Goal: Task Accomplishment & Management: Complete application form

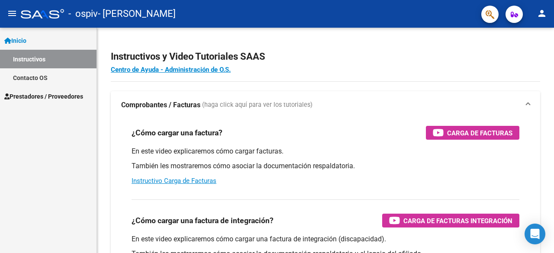
click at [28, 100] on span "Prestadores / Proveedores" at bounding box center [43, 97] width 79 height 10
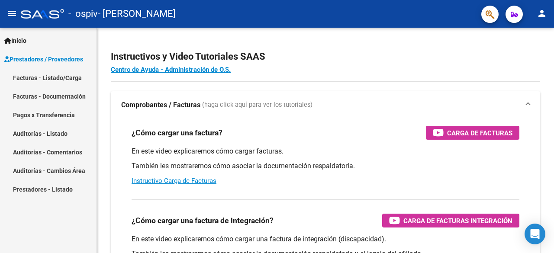
click at [64, 80] on link "Facturas - Listado/Carga" at bounding box center [48, 77] width 96 height 19
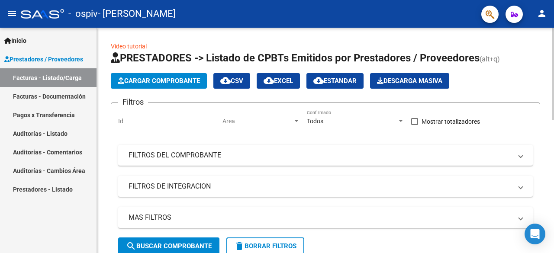
click at [149, 82] on span "Cargar Comprobante" at bounding box center [159, 81] width 82 height 8
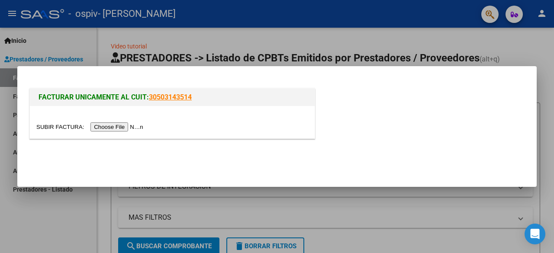
click at [124, 128] on input "file" at bounding box center [90, 126] width 109 height 9
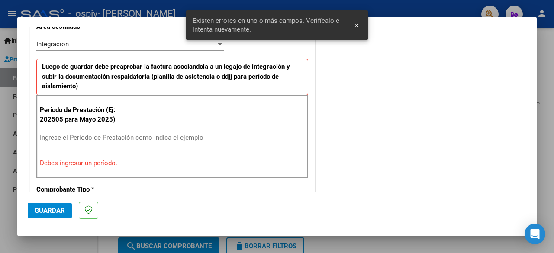
scroll to position [212, 0]
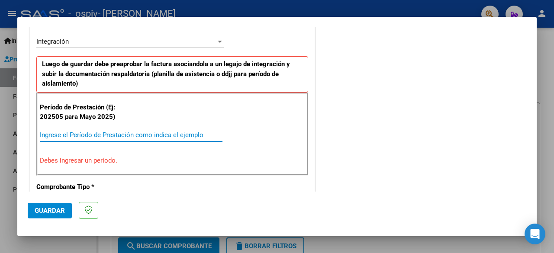
click at [60, 132] on input "Ingrese el Período de Prestación como indica el ejemplo" at bounding box center [131, 135] width 183 height 8
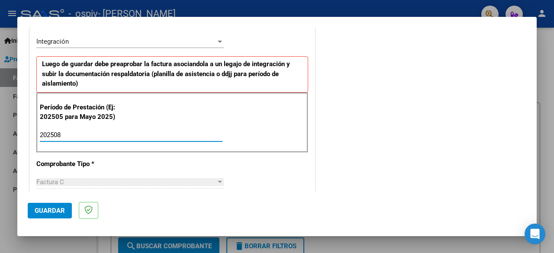
type input "202508"
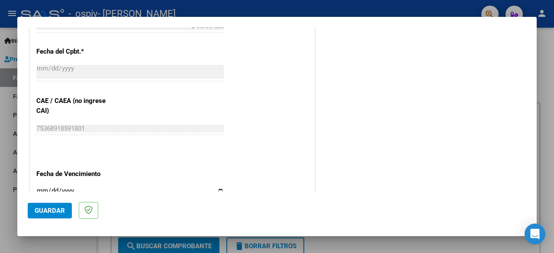
scroll to position [614, 0]
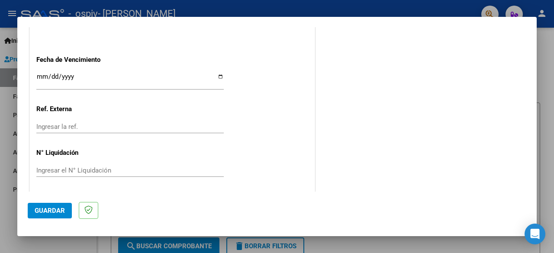
click at [46, 211] on span "Guardar" at bounding box center [50, 211] width 30 height 8
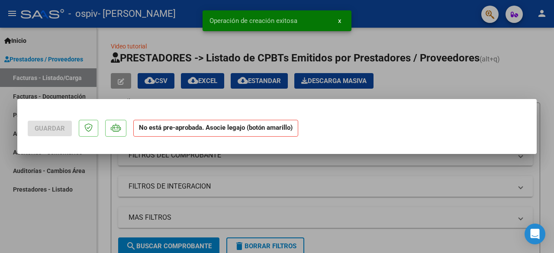
scroll to position [0, 0]
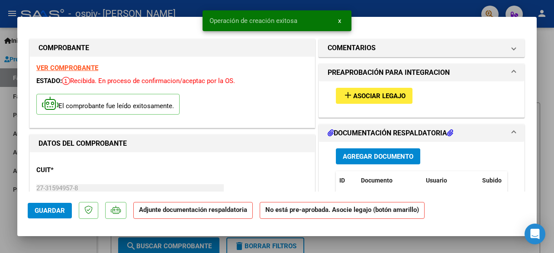
click at [351, 100] on button "add Asociar Legajo" at bounding box center [374, 96] width 77 height 16
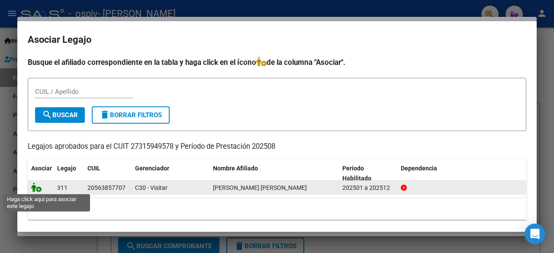
click at [35, 189] on icon at bounding box center [36, 188] width 10 height 10
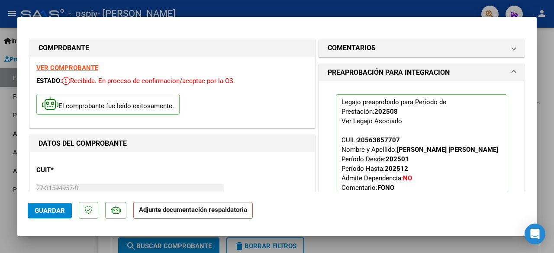
scroll to position [144, 0]
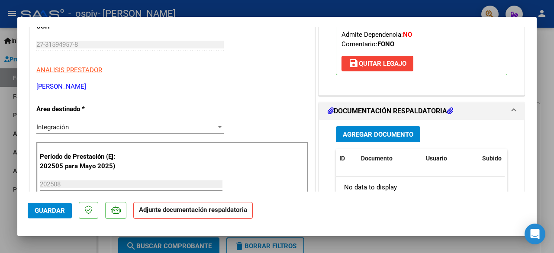
click at [338, 142] on button "Agregar Documento" at bounding box center [378, 134] width 84 height 16
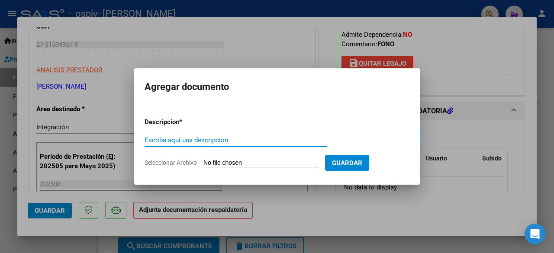
click at [243, 141] on input "Escriba aquí una descripcion" at bounding box center [236, 140] width 183 height 8
type input "Asistencia"
click at [236, 163] on input "Seleccionar Archivo" at bounding box center [260, 163] width 115 height 8
type input "C:\fakepath\Asistencia [PERSON_NAME] 25.jpeg"
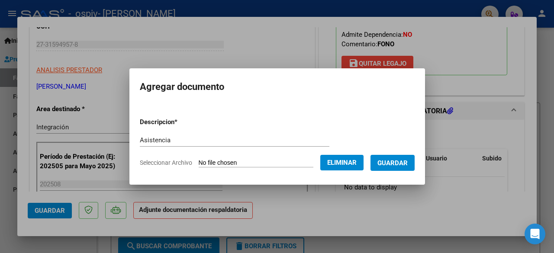
click at [398, 162] on span "Guardar" at bounding box center [392, 163] width 30 height 8
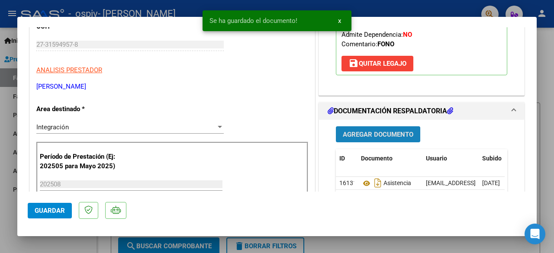
click at [391, 138] on span "Agregar Documento" at bounding box center [378, 135] width 71 height 8
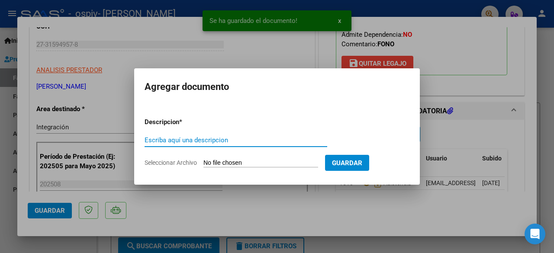
click at [213, 140] on input "Escriba aquí una descripcion" at bounding box center [236, 140] width 183 height 8
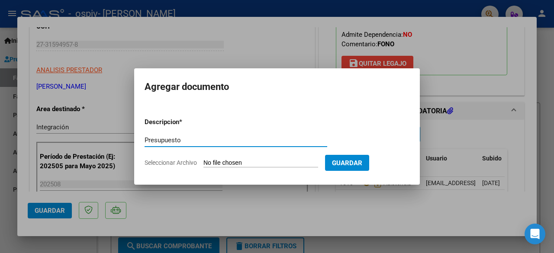
type input "Presupuesto"
click at [209, 161] on input "Seleccionar Archivo" at bounding box center [260, 163] width 115 height 8
type input "C:\fakepath\TINGALES [PERSON_NAME] 2025.pdf"
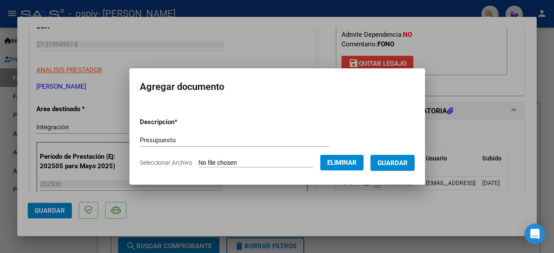
click at [404, 166] on span "Guardar" at bounding box center [392, 163] width 30 height 8
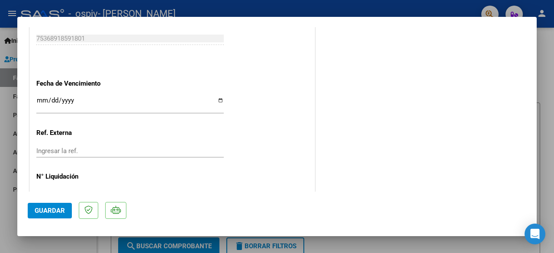
scroll to position [618, 0]
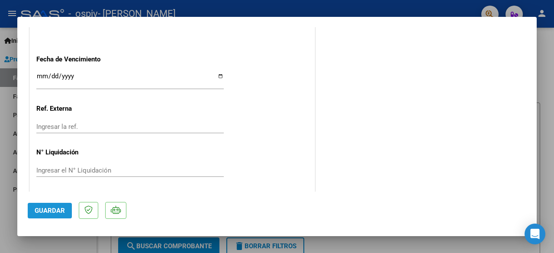
click at [63, 212] on span "Guardar" at bounding box center [50, 211] width 30 height 8
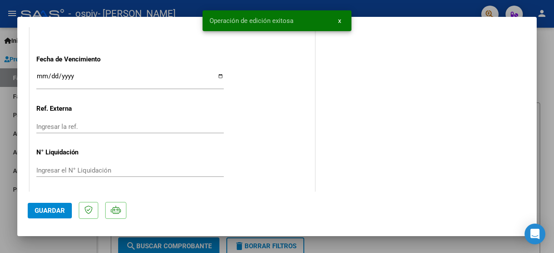
click at [425, 250] on div at bounding box center [277, 126] width 554 height 253
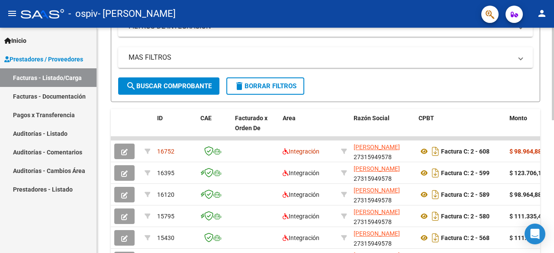
scroll to position [171, 0]
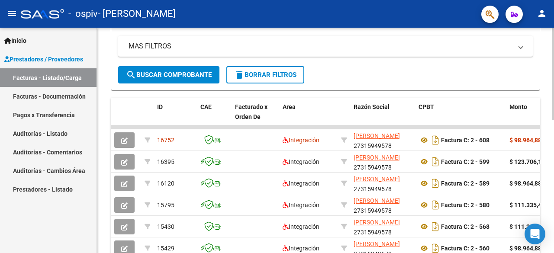
click at [553, 188] on div at bounding box center [553, 146] width 2 height 93
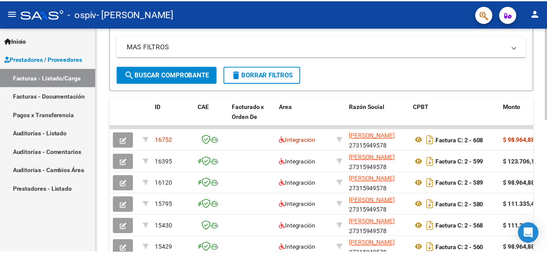
scroll to position [0, 0]
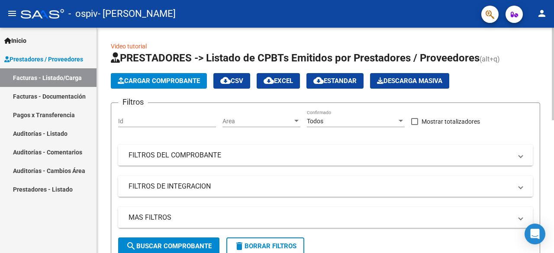
click at [553, 4] on div "menu - ospiv - [PERSON_NAME] person Inicio Instructivos Contacto OS Prestadores…" at bounding box center [277, 126] width 554 height 253
click at [541, 12] on mat-icon "person" at bounding box center [542, 13] width 10 height 10
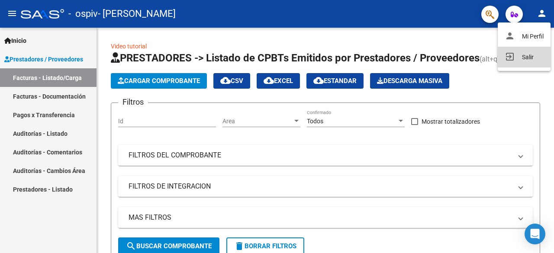
click at [524, 59] on button "exit_to_app Salir" at bounding box center [524, 57] width 53 height 21
